Goal: Information Seeking & Learning: Learn about a topic

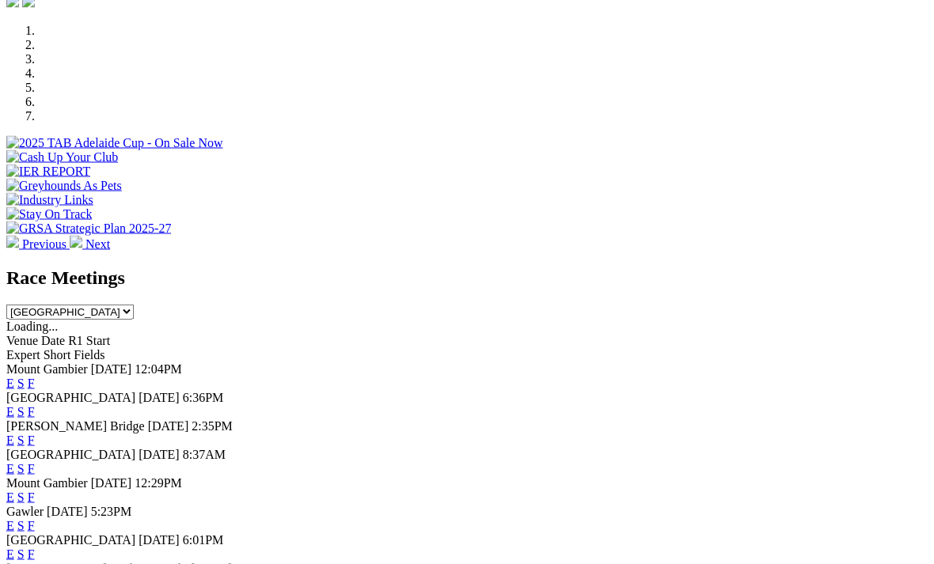
scroll to position [477, 0]
click at [66, 390] on span "[GEOGRAPHIC_DATA]" at bounding box center [70, 396] width 129 height 13
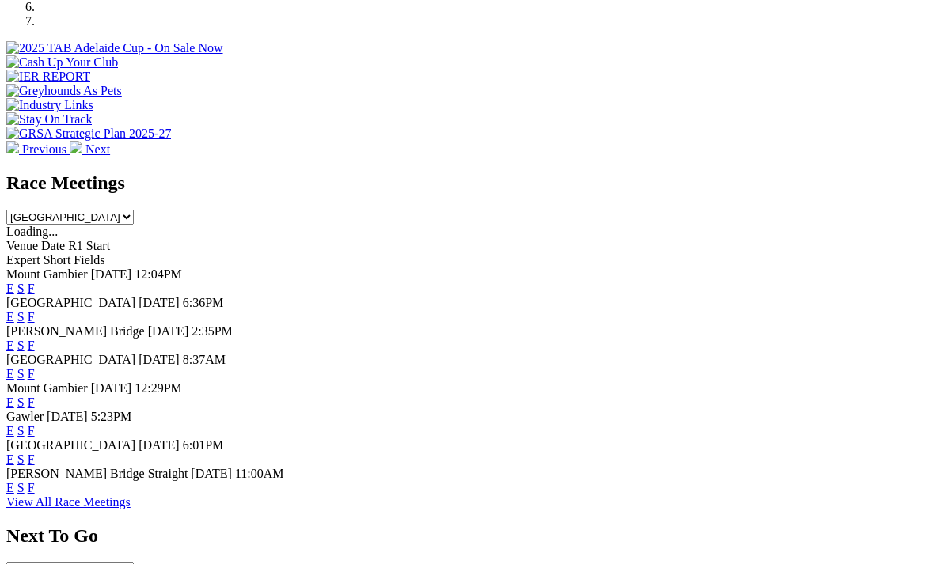
scroll to position [524, 0]
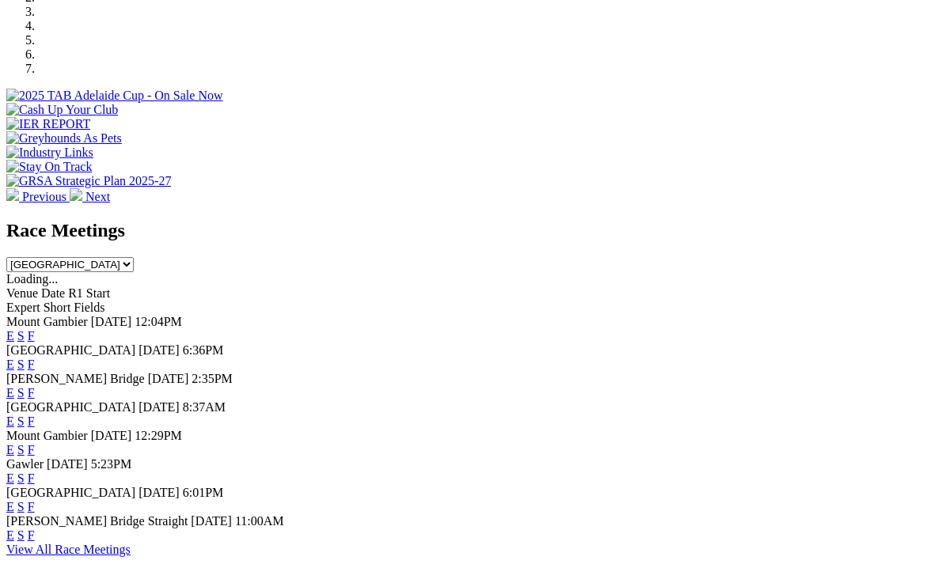
click at [166, 343] on span "Today" at bounding box center [158, 349] width 41 height 13
click at [224, 343] on span "6:36PM" at bounding box center [203, 349] width 41 height 13
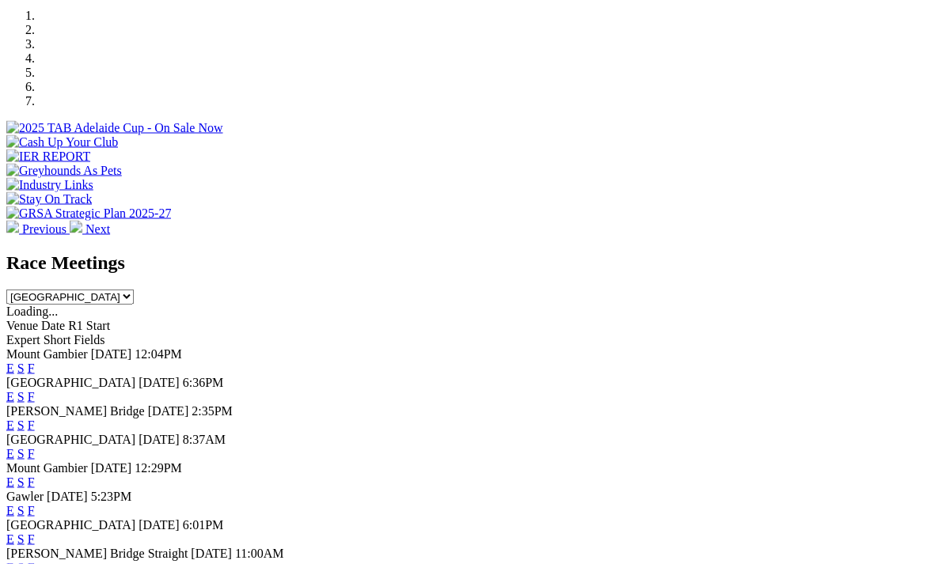
scroll to position [492, 0]
click at [35, 389] on link "F" at bounding box center [31, 395] width 7 height 13
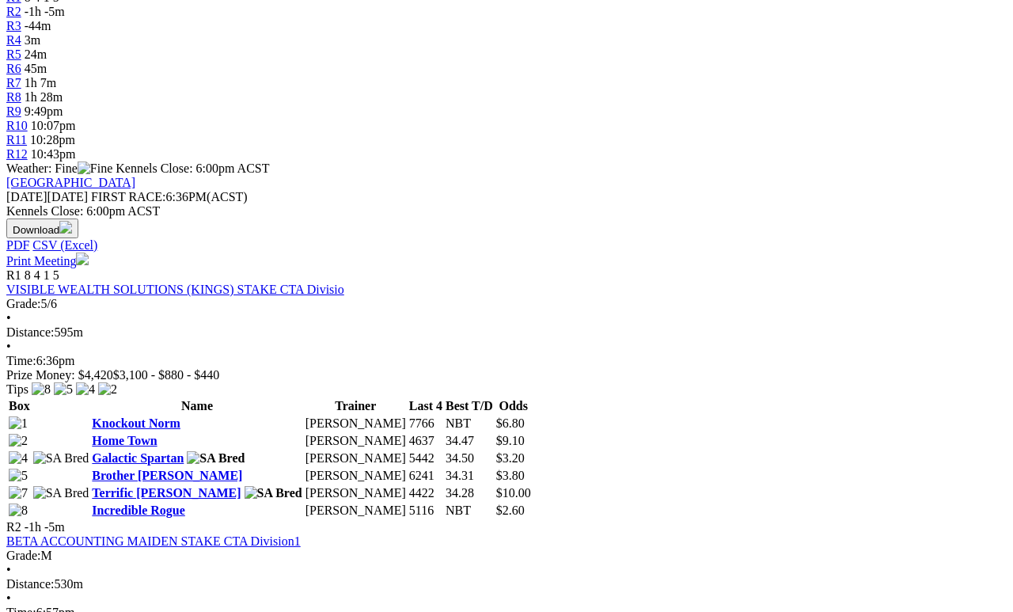
scroll to position [574, 0]
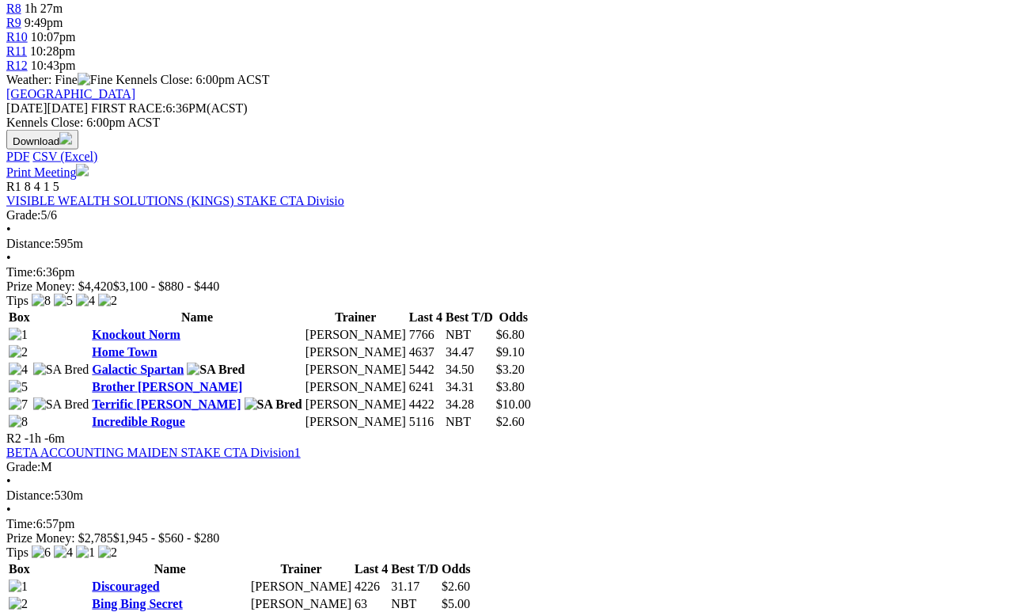
scroll to position [622, 0]
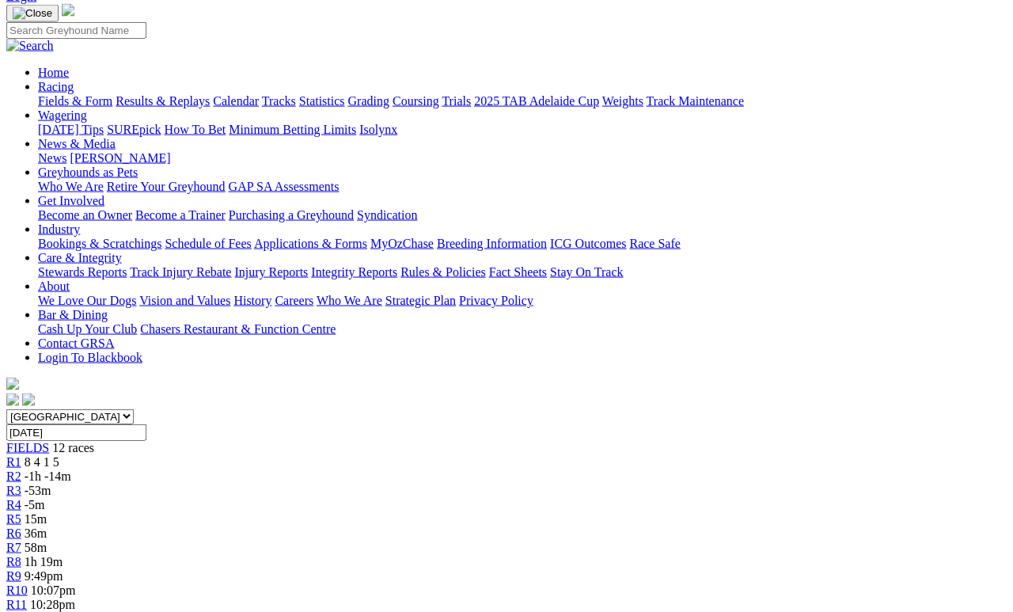
scroll to position [109, 0]
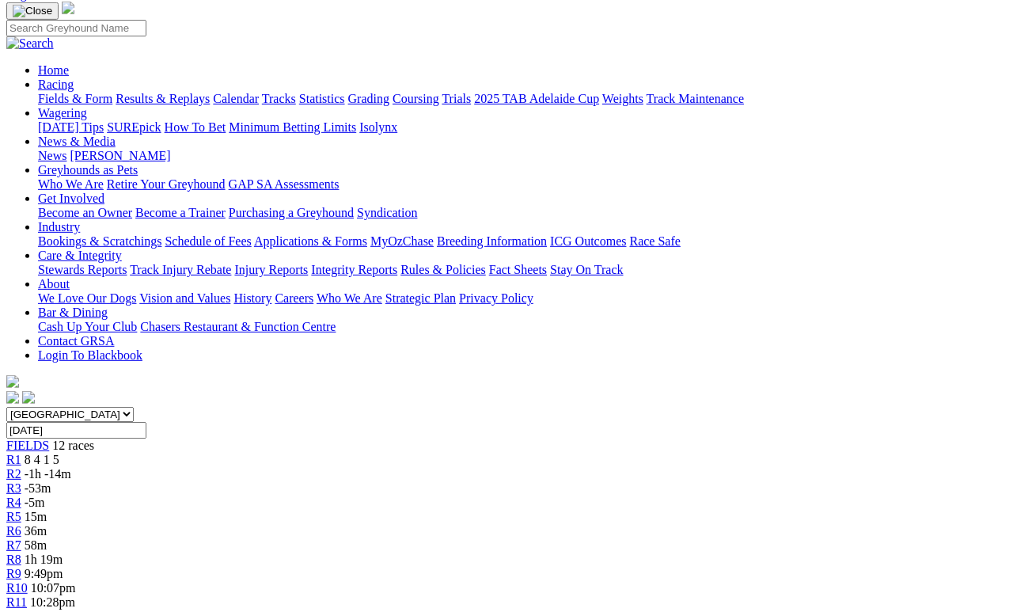
click at [21, 481] on span "R3" at bounding box center [13, 487] width 15 height 13
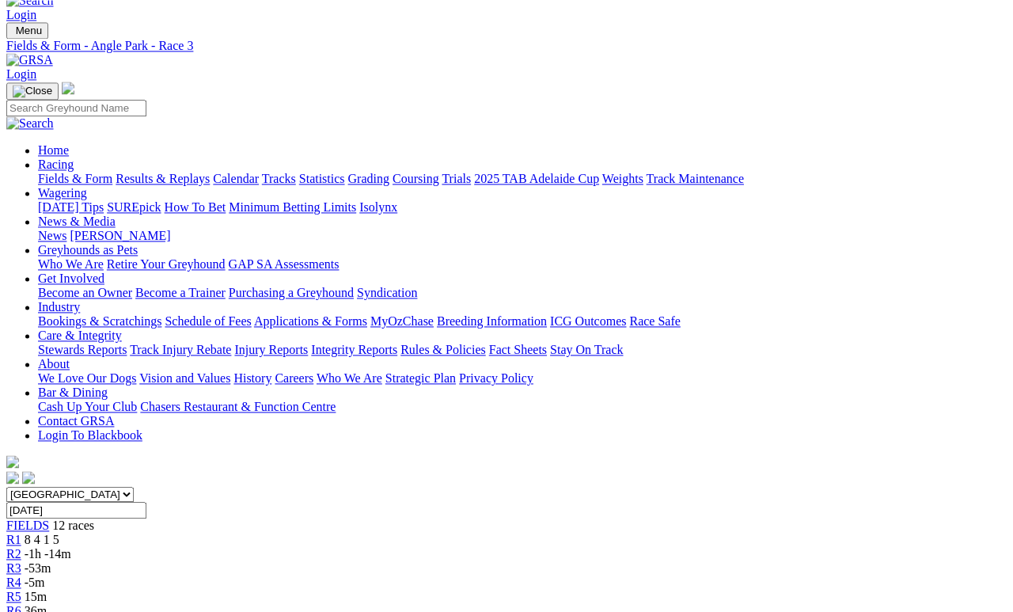
scroll to position [18, 0]
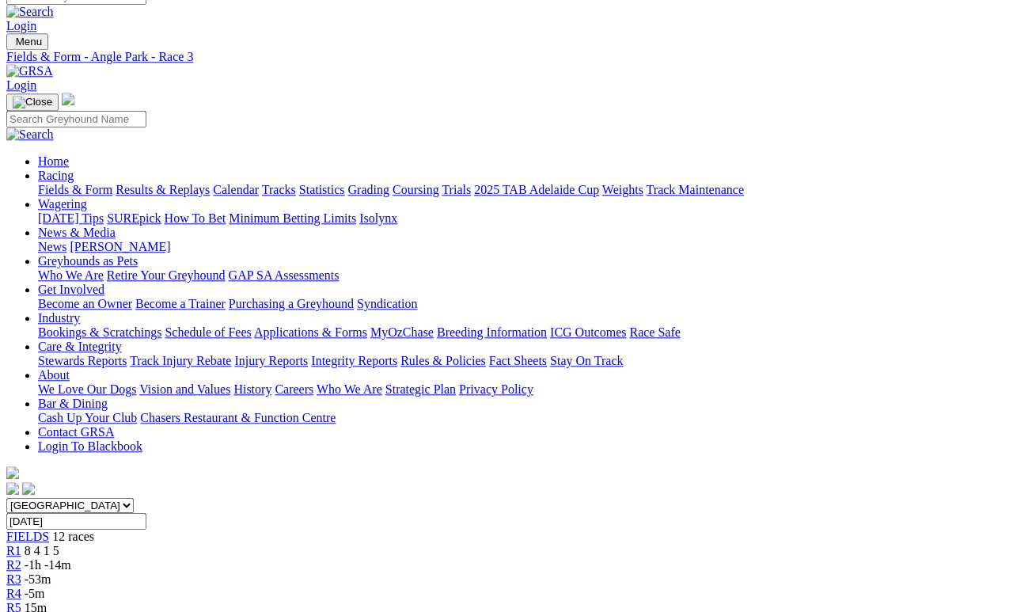
click at [21, 558] on span "R2" at bounding box center [13, 564] width 15 height 13
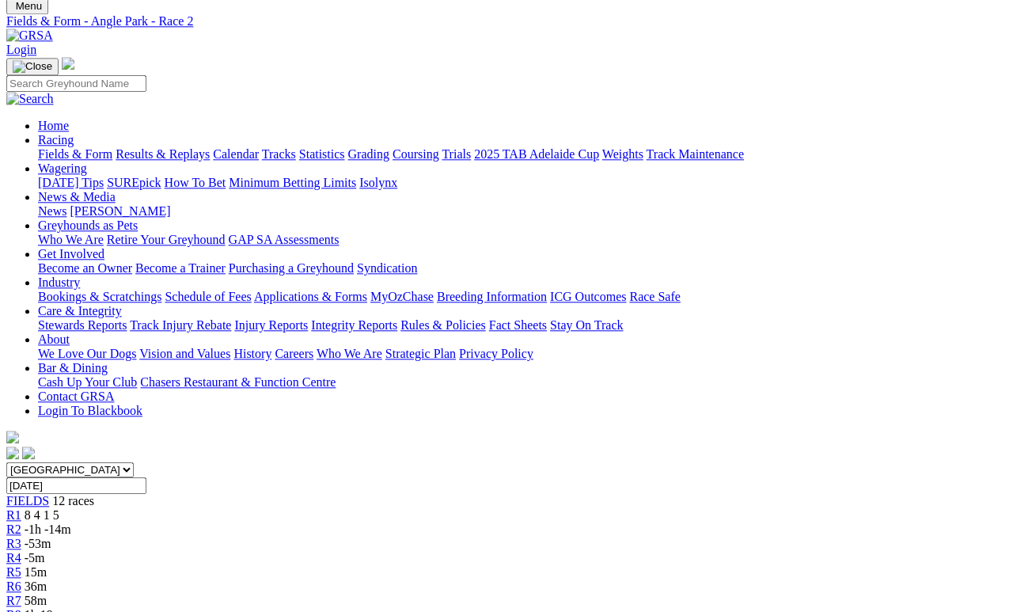
scroll to position [40, 1]
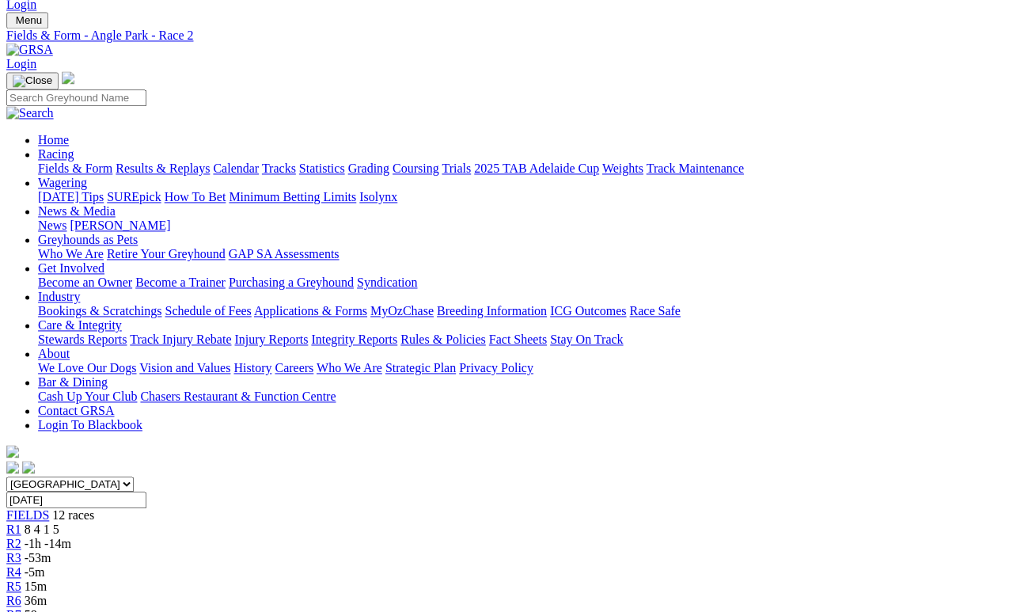
click at [21, 593] on link "R6" at bounding box center [13, 599] width 15 height 13
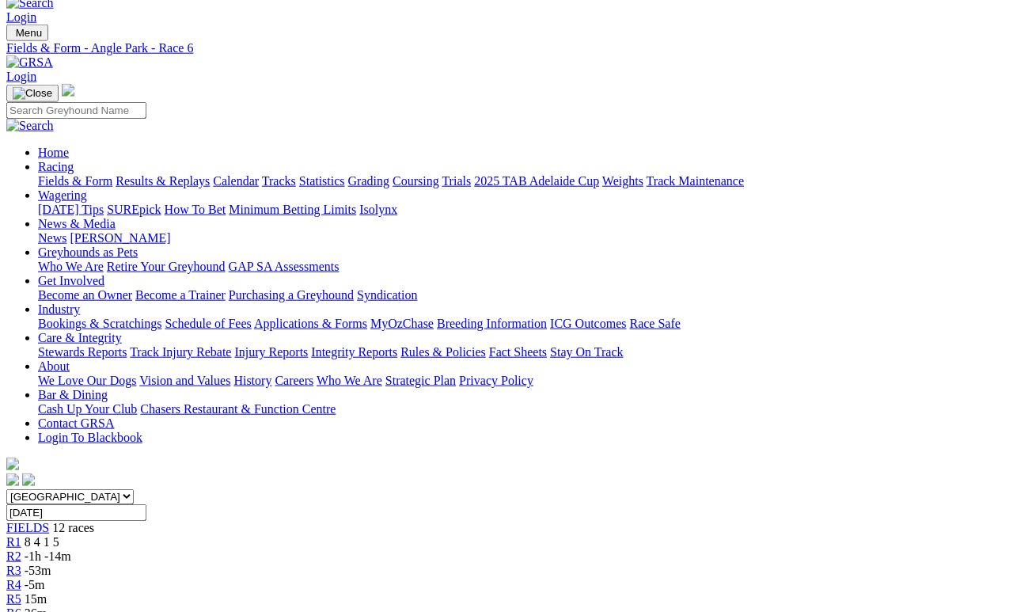
scroll to position [28, 0]
click at [21, 591] on span "R5" at bounding box center [13, 597] width 15 height 13
